Goal: Find specific page/section: Find specific page/section

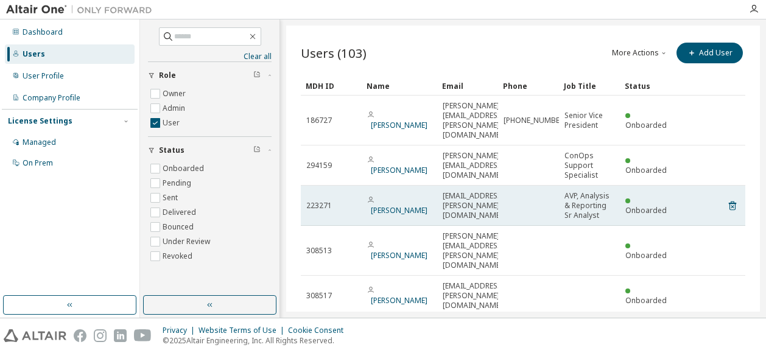
scroll to position [105, 0]
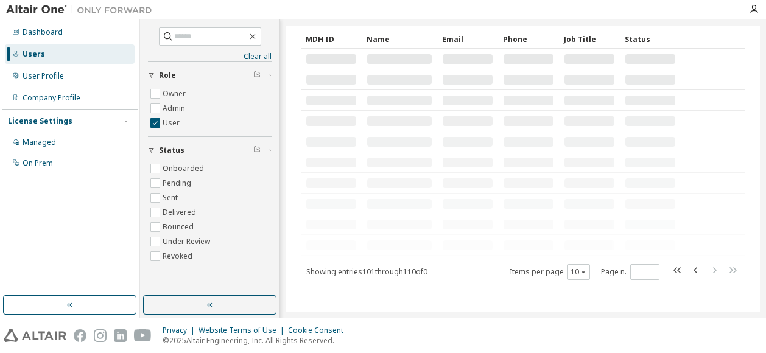
scroll to position [0, 0]
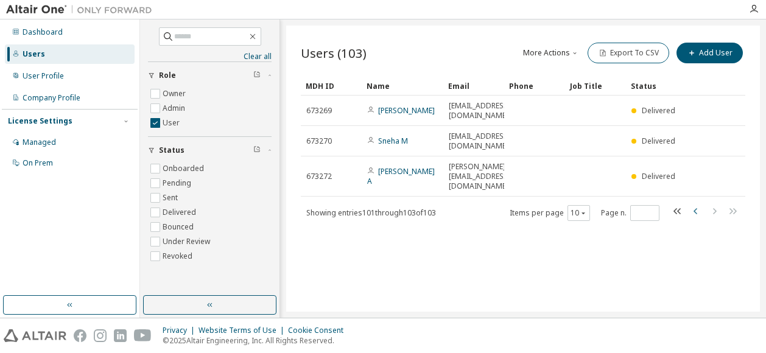
click at [695, 204] on icon "button" at bounding box center [695, 211] width 15 height 15
type input "**"
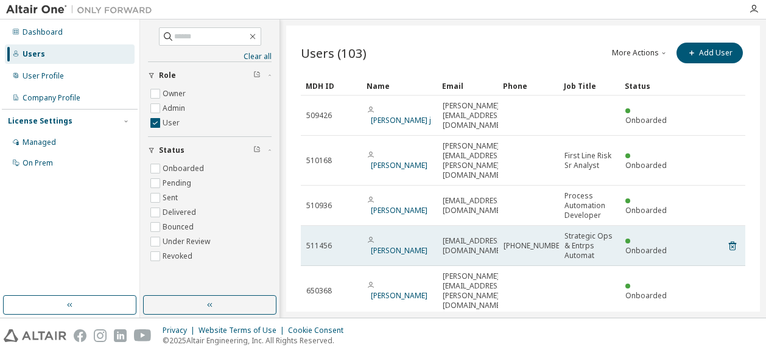
scroll to position [125, 0]
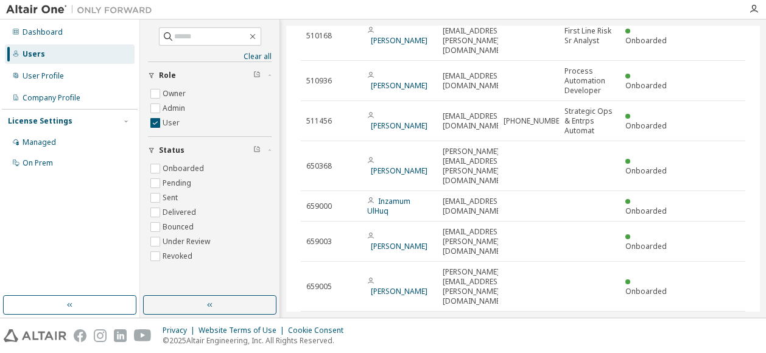
type input "*"
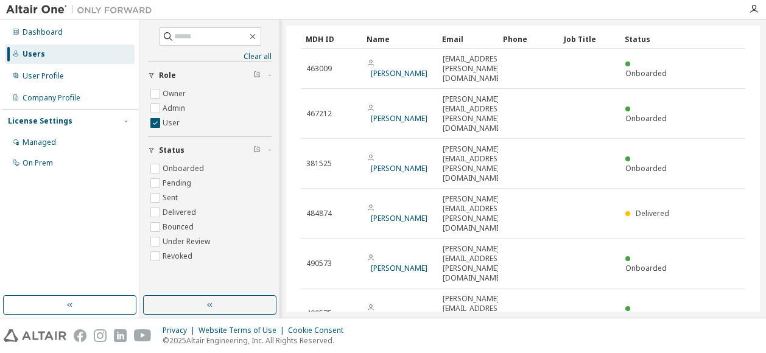
scroll to position [86, 0]
